Goal: Task Accomplishment & Management: Use online tool/utility

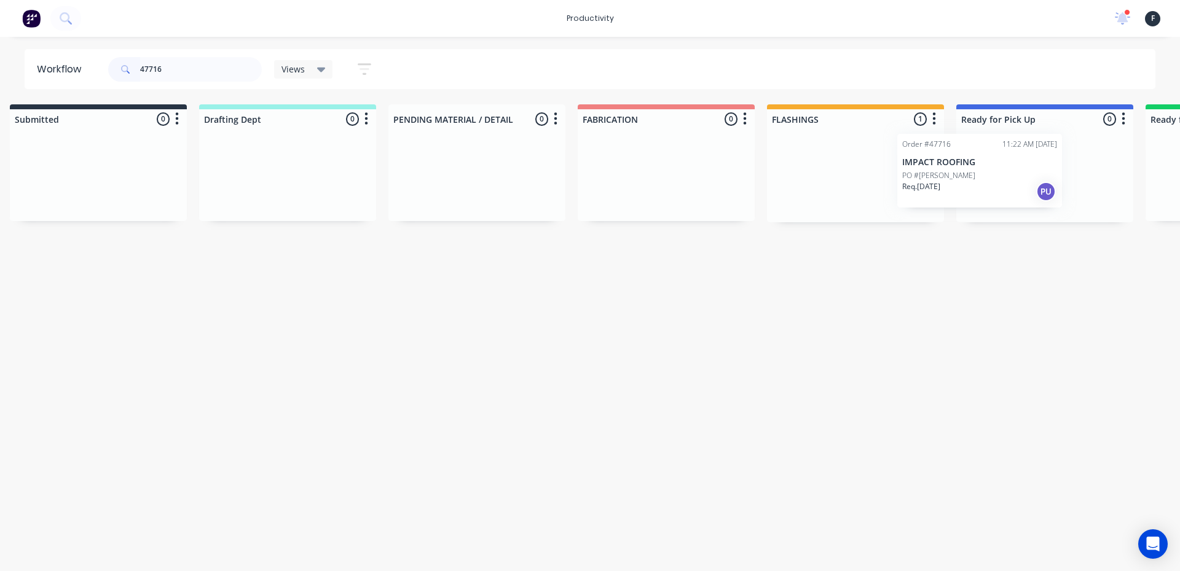
drag, startPoint x: 890, startPoint y: 195, endPoint x: 1001, endPoint y: 190, distance: 111.3
click at [1001, 190] on div "Submitted 0 Sort By Created date Required date Order number Customer name Most …" at bounding box center [998, 163] width 2049 height 118
type input "47716"
click at [1001, 190] on div at bounding box center [1043, 175] width 177 height 93
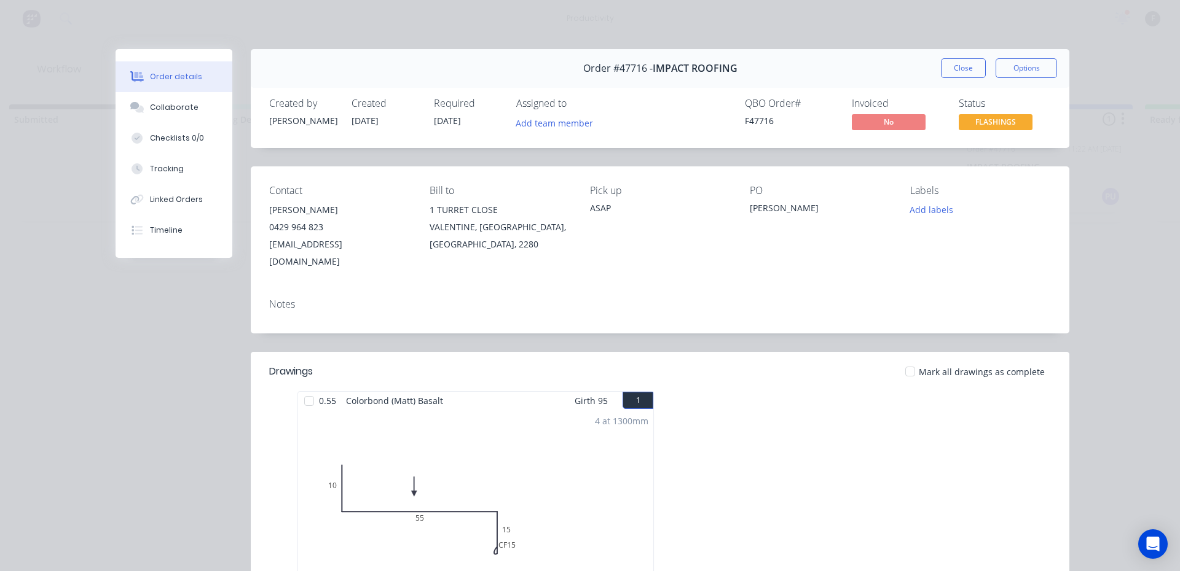
click at [174, 100] on button "Collaborate" at bounding box center [173, 107] width 117 height 31
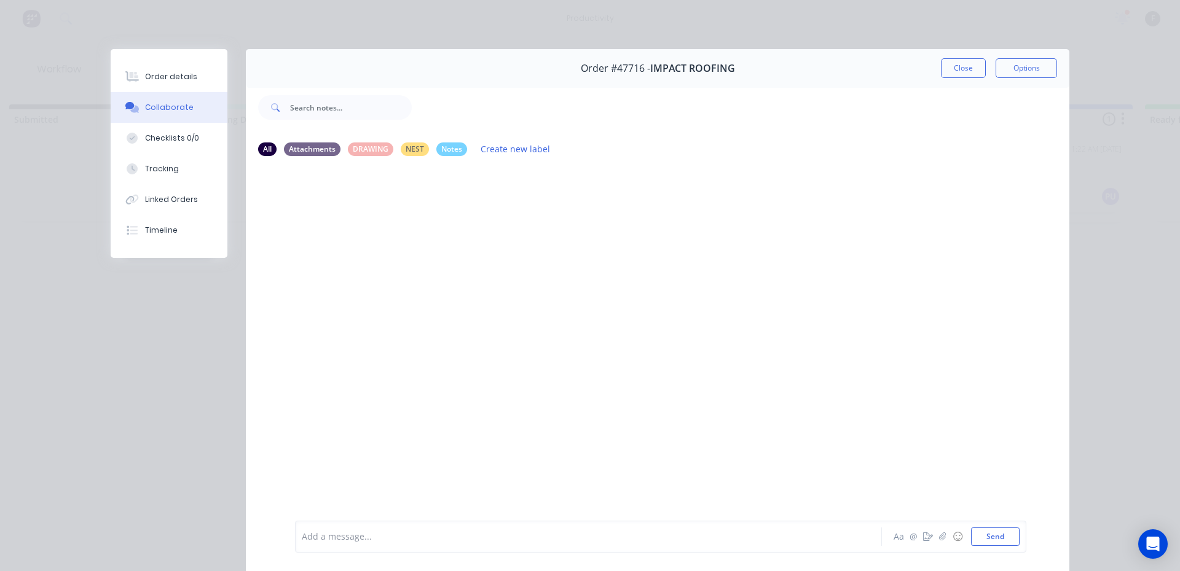
click at [318, 532] on div at bounding box center [571, 537] width 538 height 13
